Goal: Information Seeking & Learning: Learn about a topic

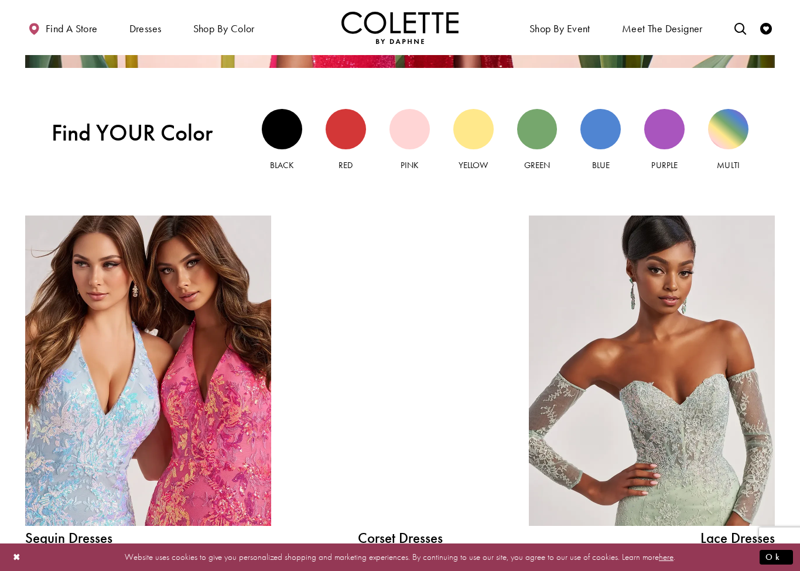
scroll to position [1061, 0]
click at [0, 0] on span "PROM DRESSES" at bounding box center [0, 0] width 0 height 0
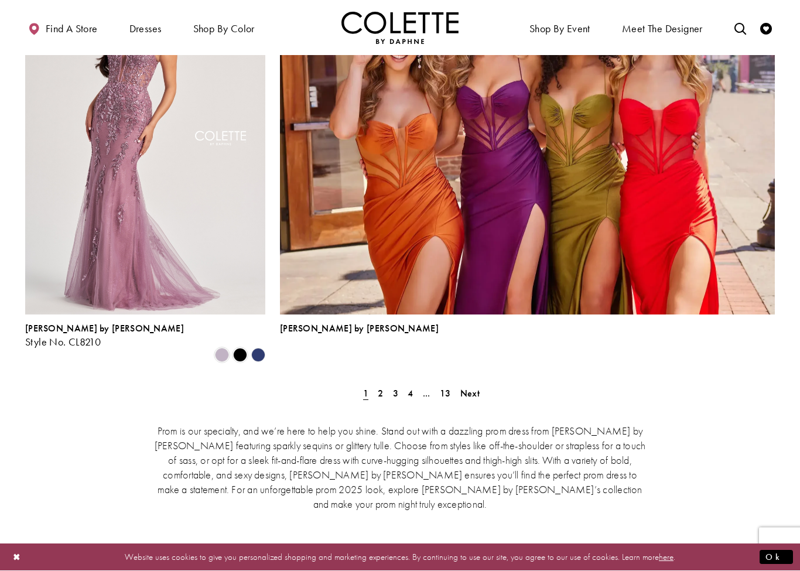
scroll to position [2564, 0]
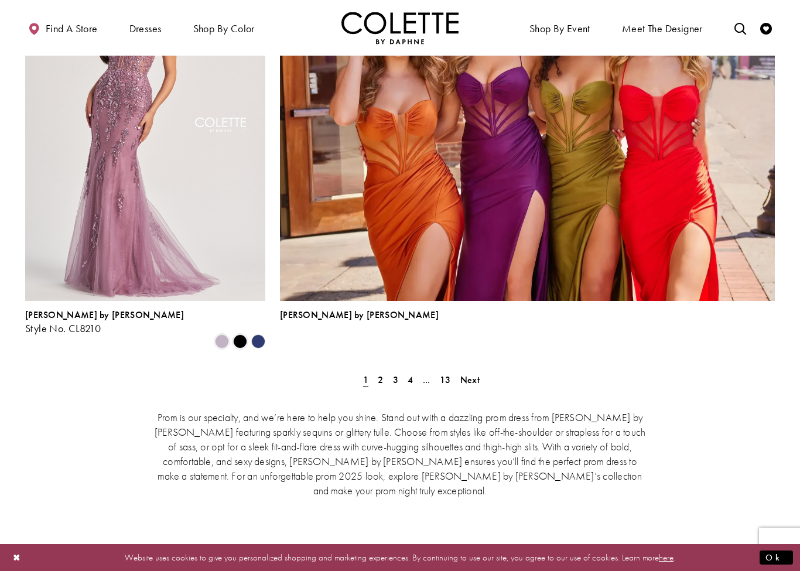
click at [476, 374] on span "Next" at bounding box center [469, 380] width 19 height 12
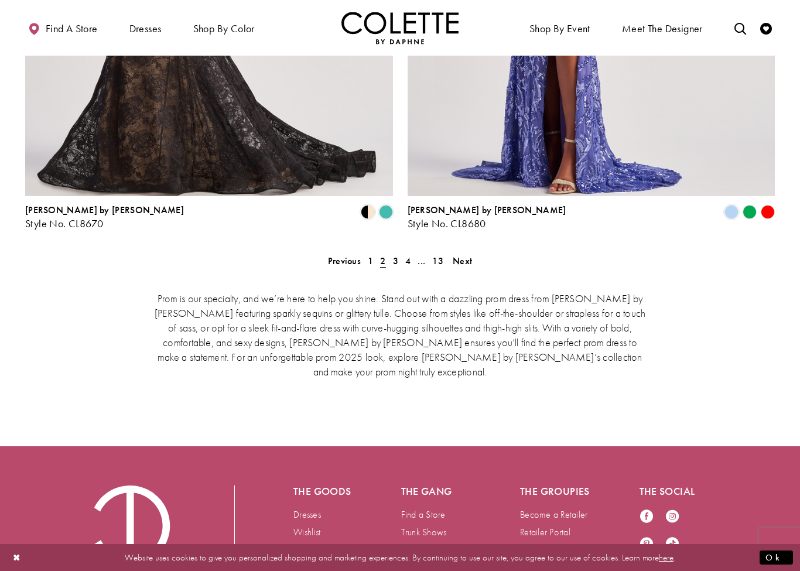
scroll to position [2463, 0]
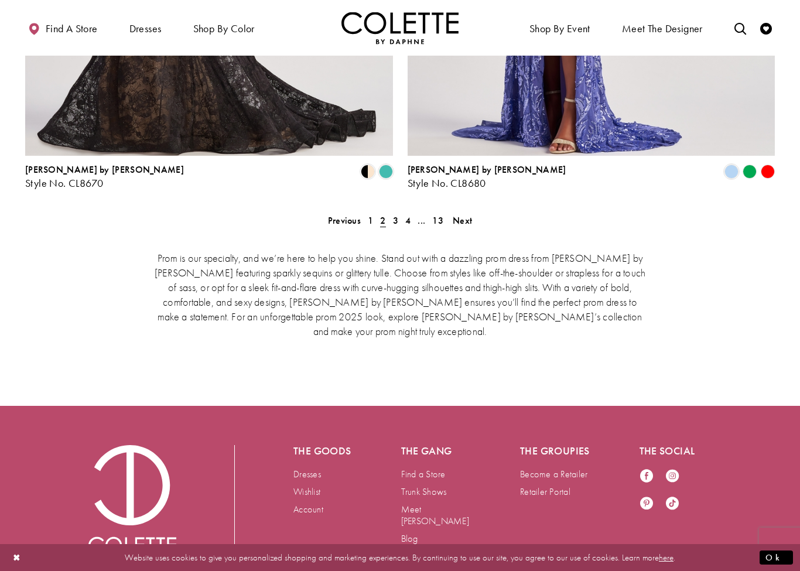
click at [466, 214] on span "Next" at bounding box center [462, 220] width 19 height 12
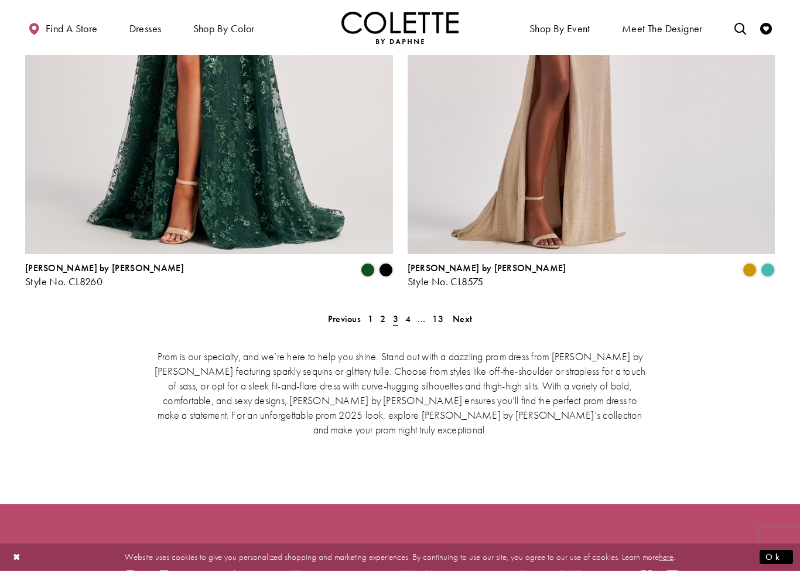
scroll to position [2382, 0]
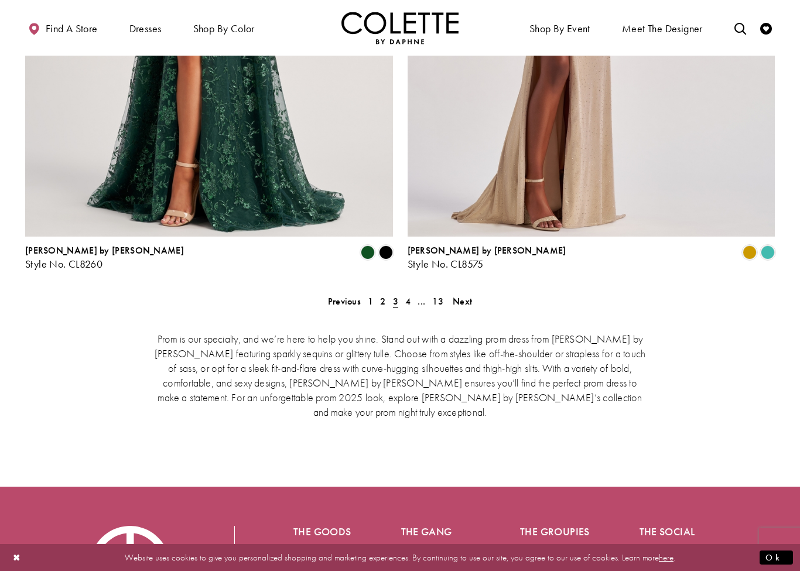
click at [460, 295] on span "Next" at bounding box center [462, 301] width 19 height 12
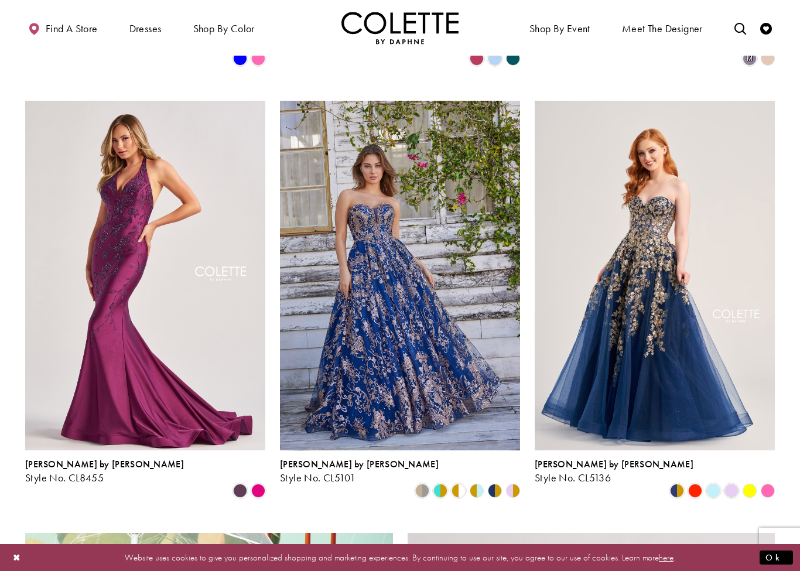
scroll to position [1561, 0]
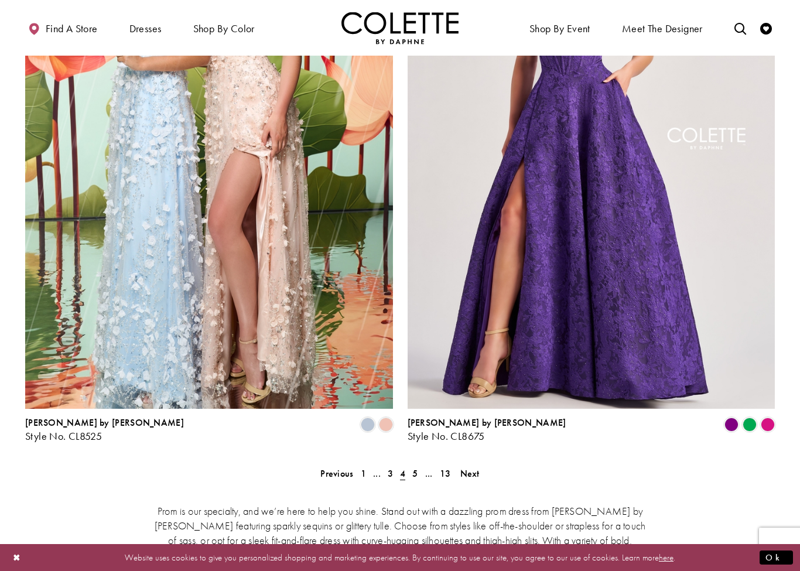
click at [473, 468] on span "Next" at bounding box center [469, 474] width 19 height 12
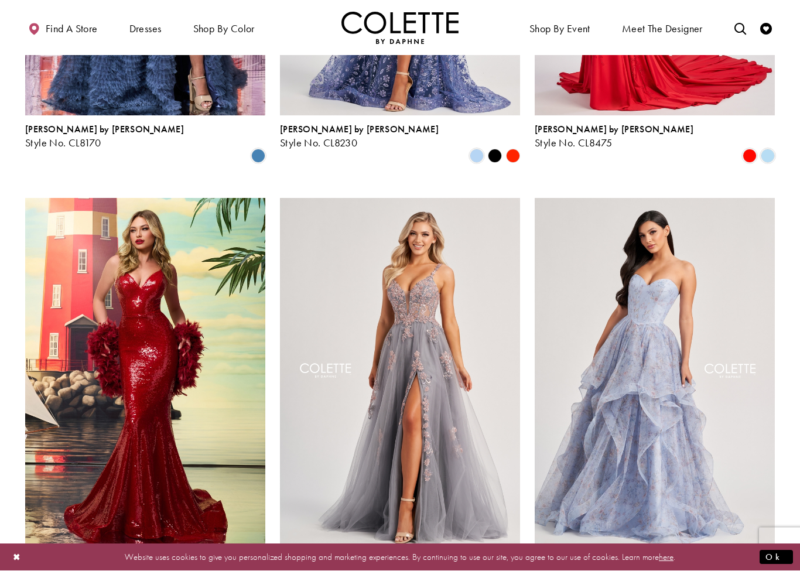
scroll to position [1478, 0]
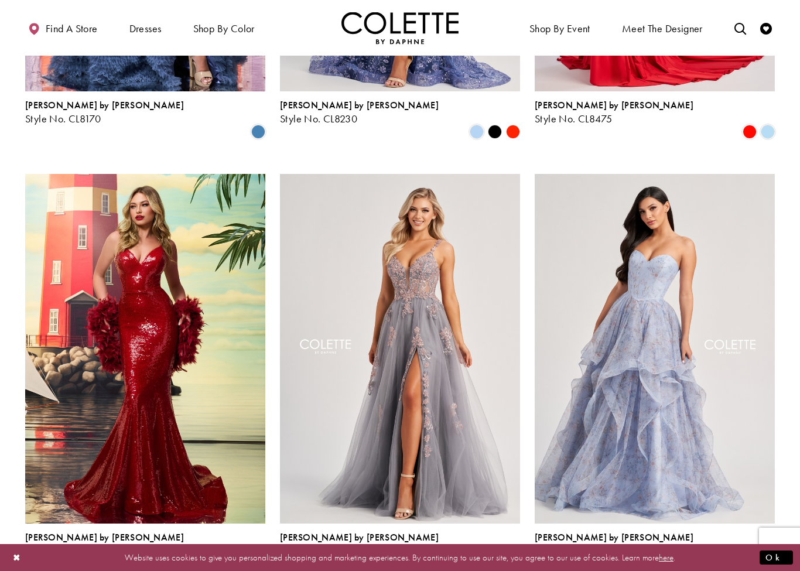
click at [693, 335] on img "Visit Colette by Daphne Style No. CL8180 Page" at bounding box center [655, 348] width 240 height 349
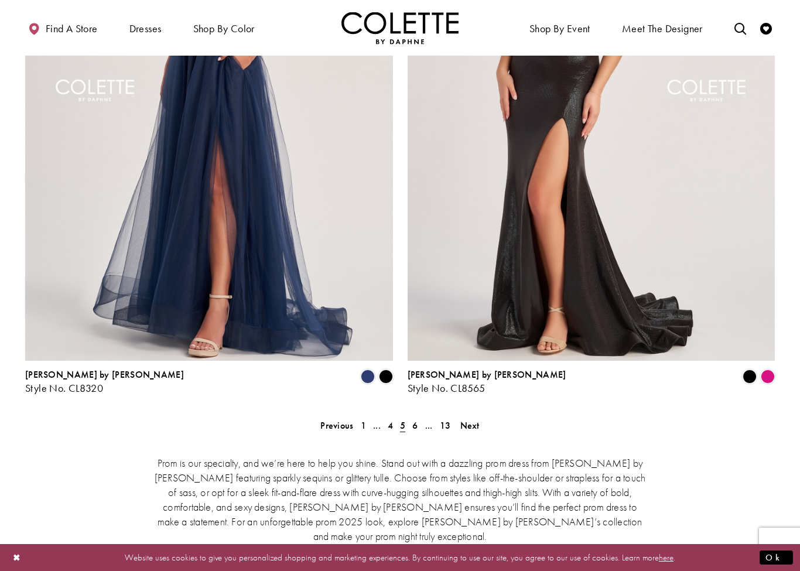
click at [475, 419] on span "Next" at bounding box center [469, 425] width 19 height 12
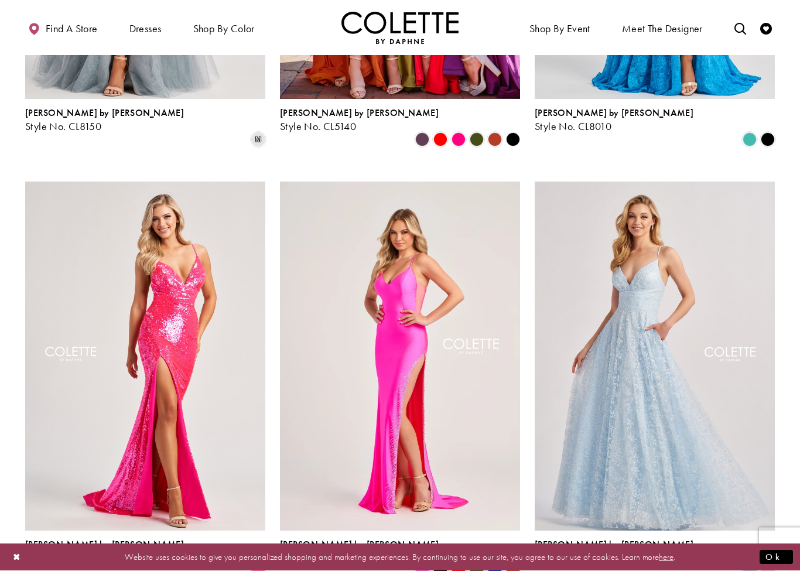
scroll to position [1059, 0]
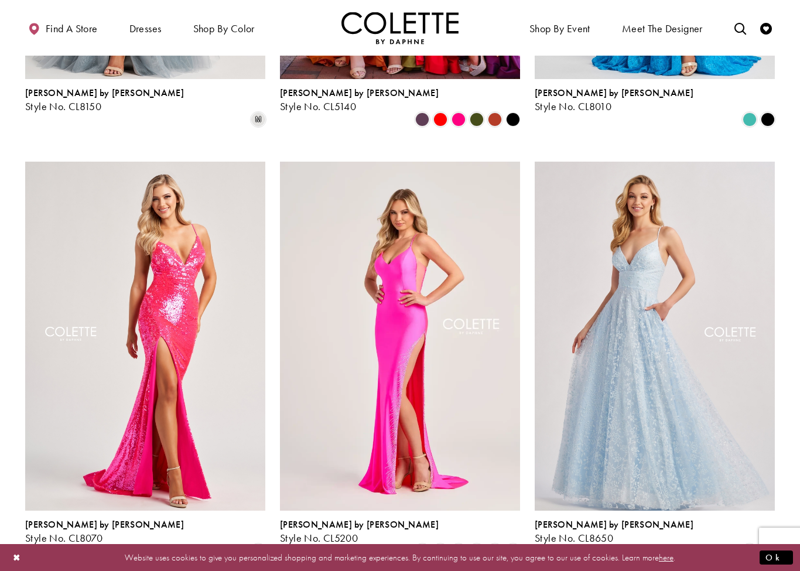
click at [703, 404] on img "Visit Colette by Daphne Style No. CL8650 Page" at bounding box center [655, 336] width 240 height 349
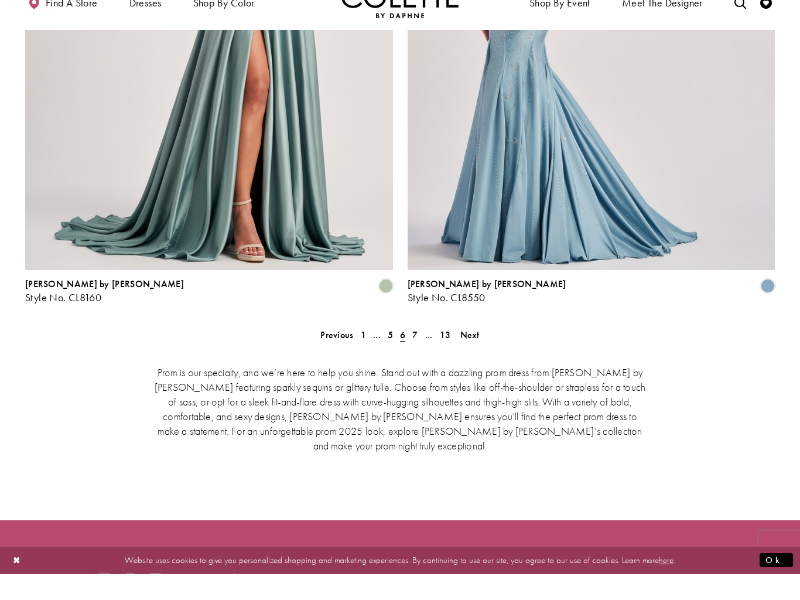
scroll to position [2359, 0]
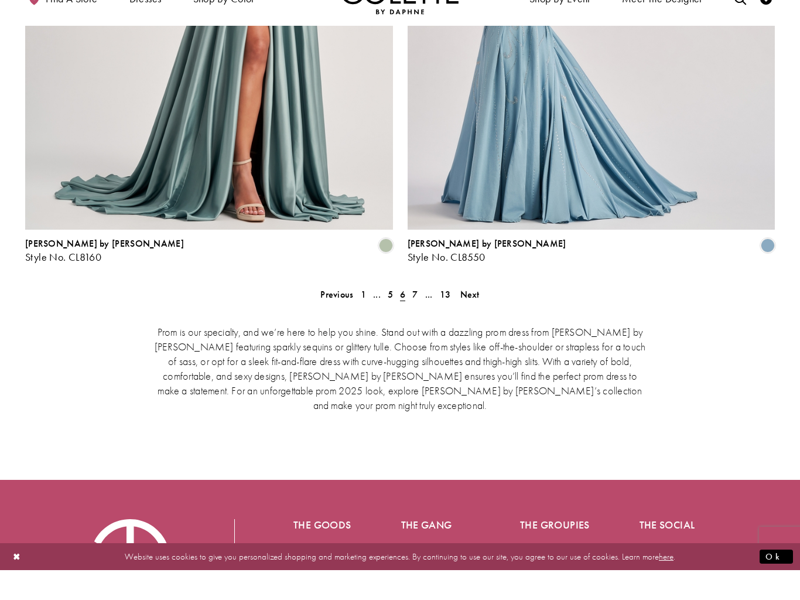
click at [469, 318] on span "Next" at bounding box center [469, 324] width 19 height 12
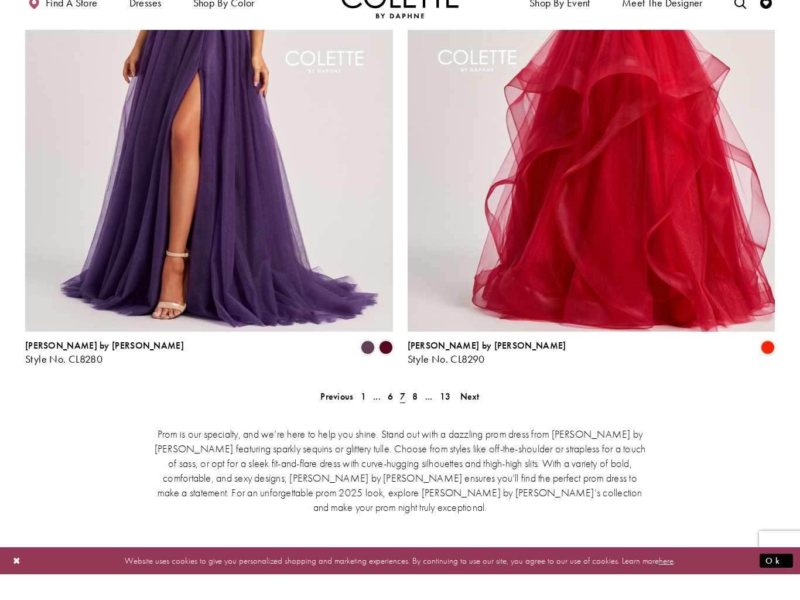
scroll to position [2274, 0]
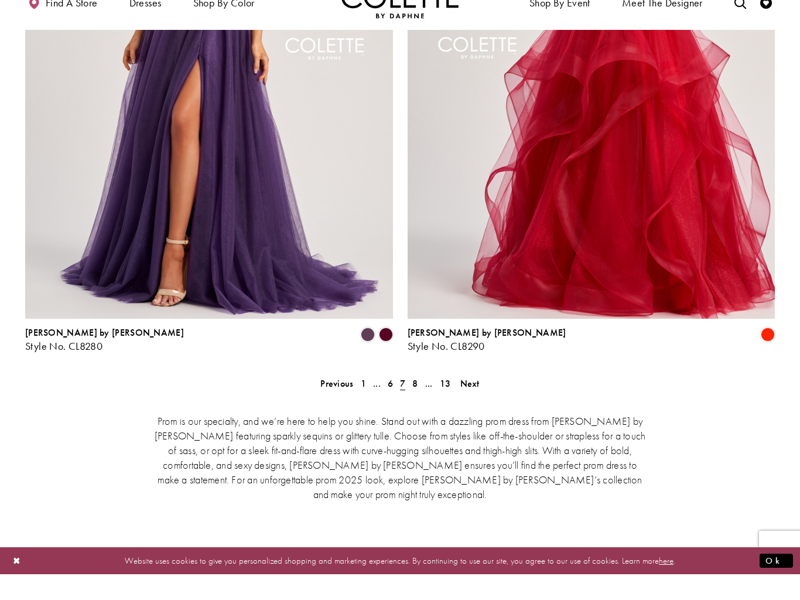
click at [469, 403] on span "Next" at bounding box center [469, 409] width 19 height 12
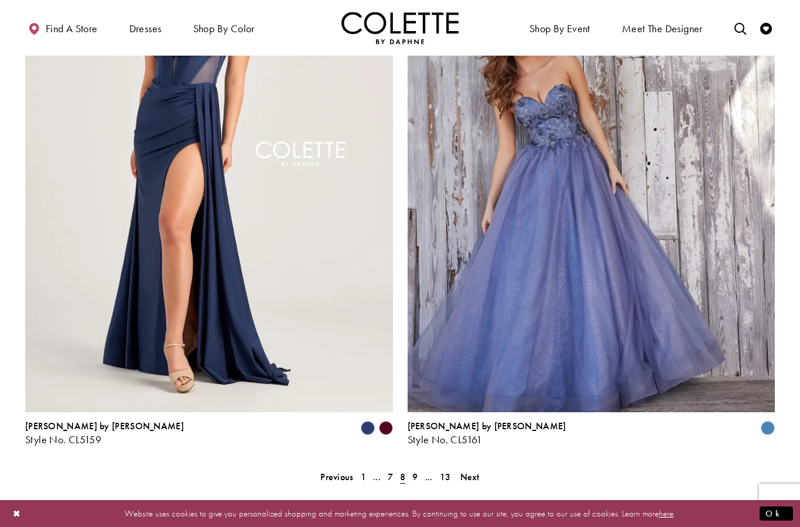
scroll to position [2253, 0]
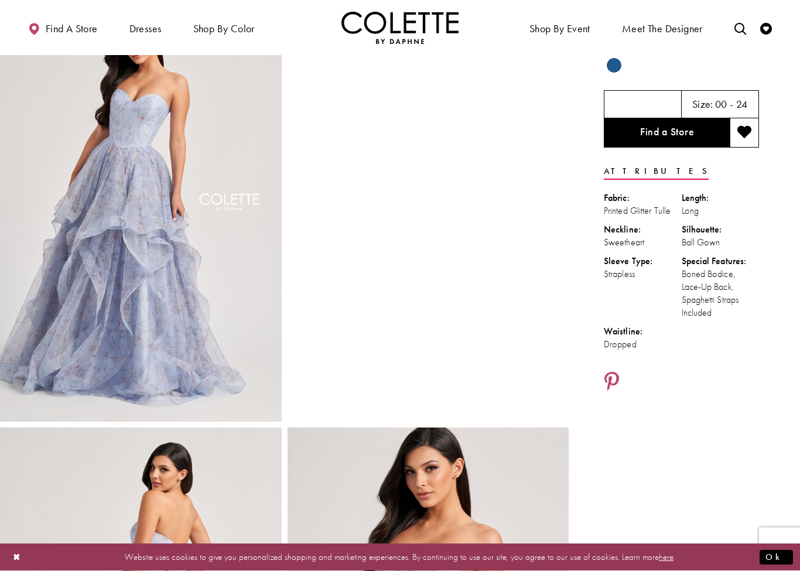
scroll to position [54, 0]
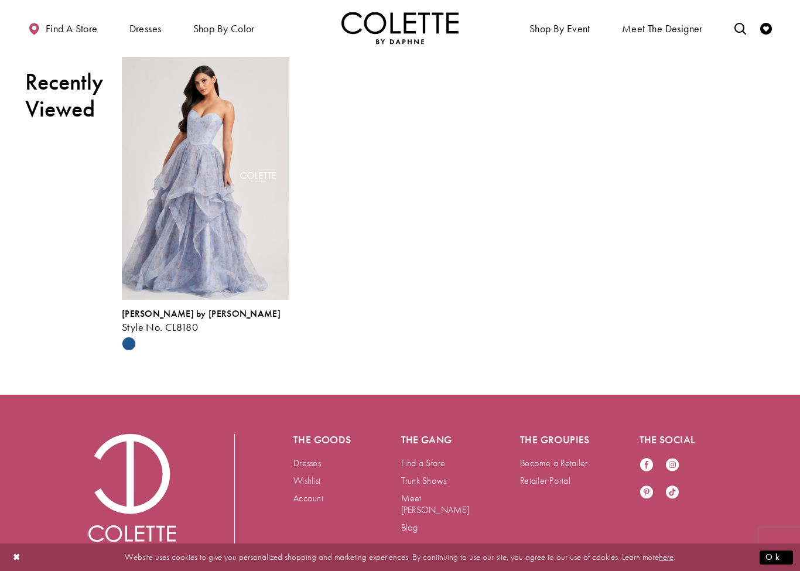
scroll to position [890, 0]
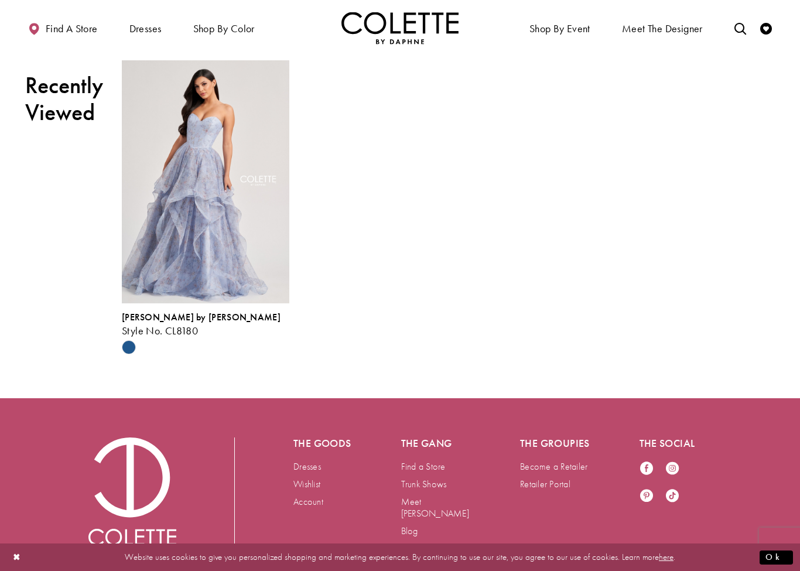
click at [162, 304] on img "Visit Colette by Daphne Style No. CL8180 Page" at bounding box center [206, 182] width 168 height 244
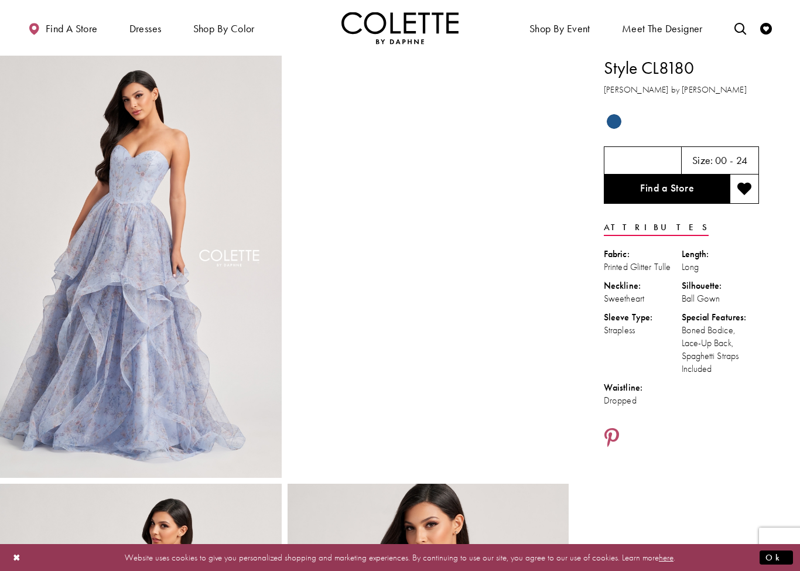
click at [2, 240] on img "Full size Style CL8180 Colette by Daphne #0 default Ocean Blue/Multi frontface …" at bounding box center [141, 267] width 282 height 422
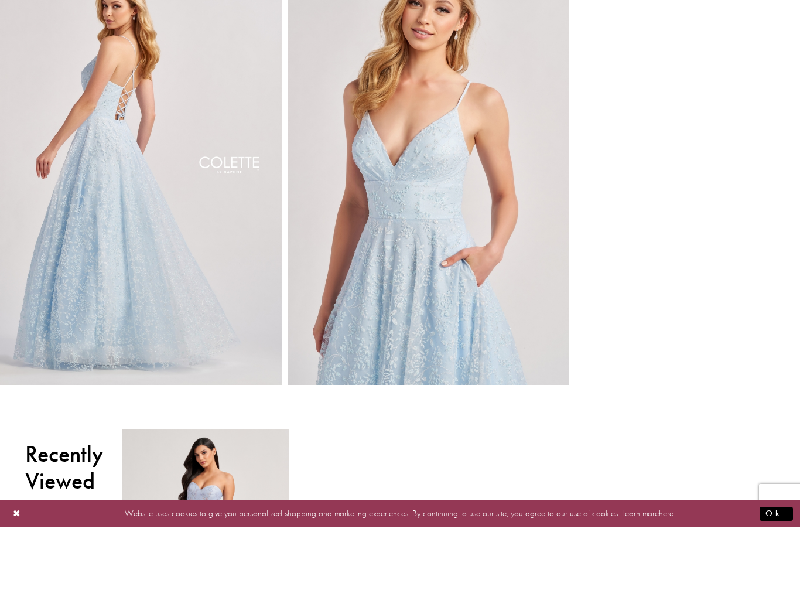
scroll to position [521, 0]
